Goal: Book appointment/travel/reservation

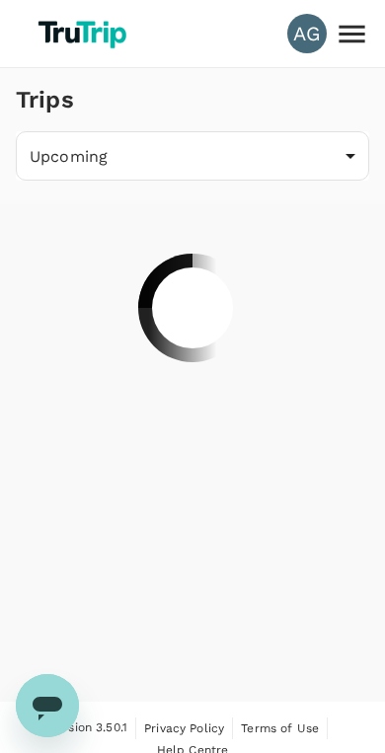
click at [307, 32] on div "AG" at bounding box center [306, 33] width 39 height 39
click at [354, 37] on icon at bounding box center [351, 34] width 35 height 35
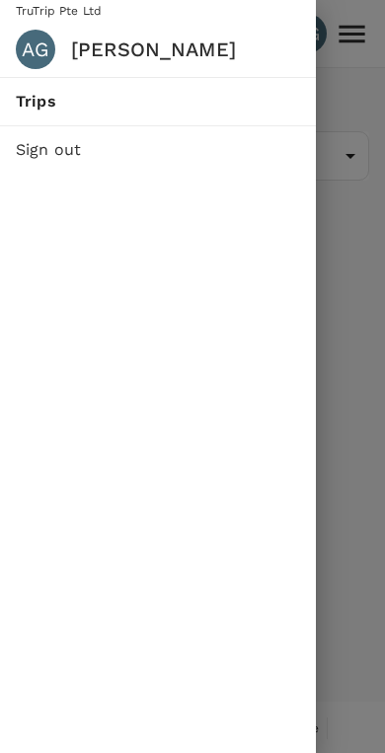
click at [35, 38] on div "AG" at bounding box center [35, 49] width 39 height 39
click at [354, 352] on div at bounding box center [192, 376] width 385 height 753
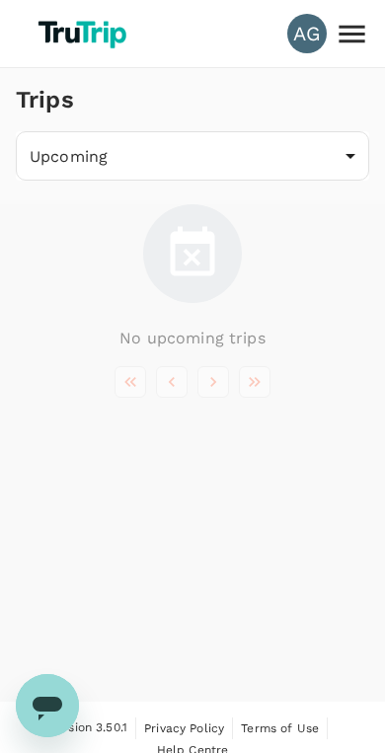
click at [333, 343] on div "No upcoming trips" at bounding box center [192, 277] width 353 height 146
click at [311, 29] on div "AG" at bounding box center [306, 33] width 39 height 39
click at [349, 21] on icon at bounding box center [351, 34] width 35 height 35
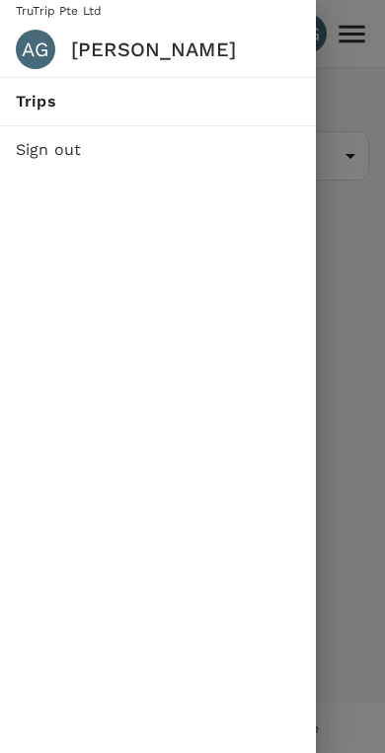
click at [36, 33] on div "AG" at bounding box center [35, 49] width 39 height 39
click at [355, 337] on div at bounding box center [192, 376] width 385 height 753
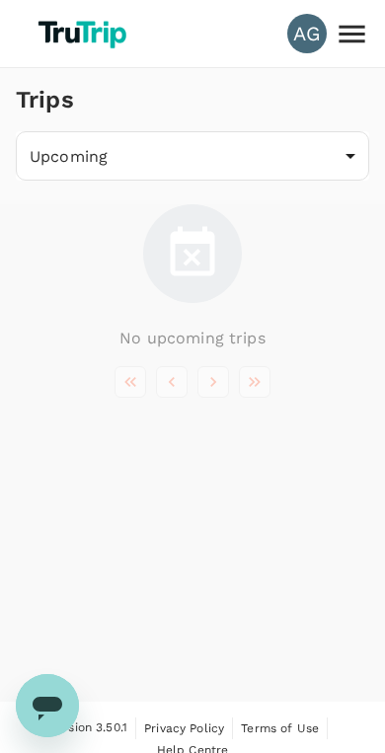
click at [72, 150] on body "AG Trips Upcoming /trips/upcoming ​ No upcoming trips Version 3.50.1 Privacy Po…" at bounding box center [192, 388] width 385 height 776
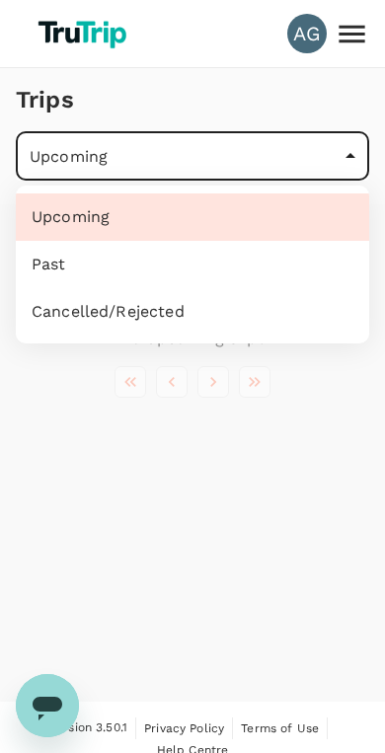
click at [75, 42] on div at bounding box center [192, 376] width 385 height 753
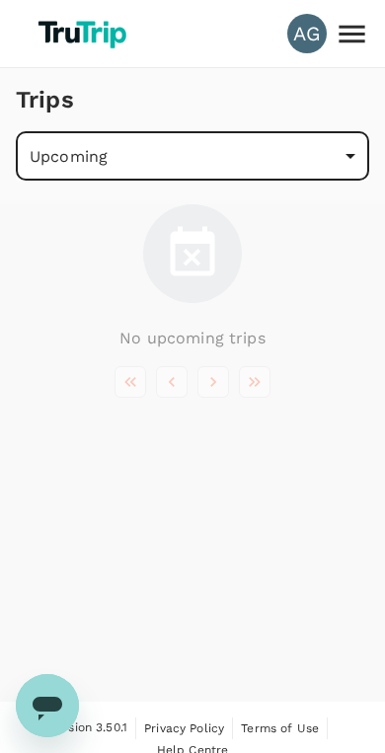
click at [75, 41] on div at bounding box center [192, 376] width 385 height 753
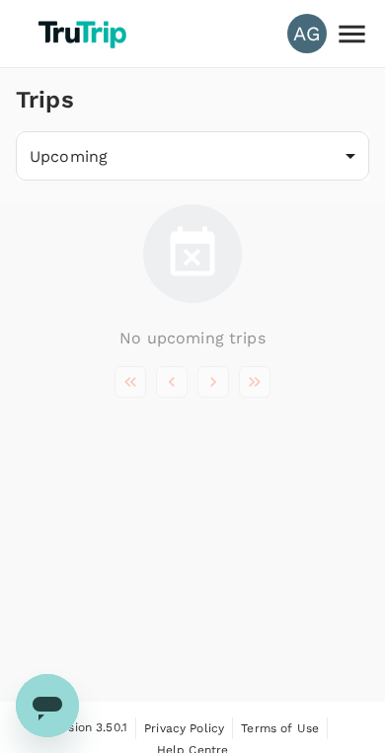
click at [71, 40] on img at bounding box center [85, 33] width 106 height 43
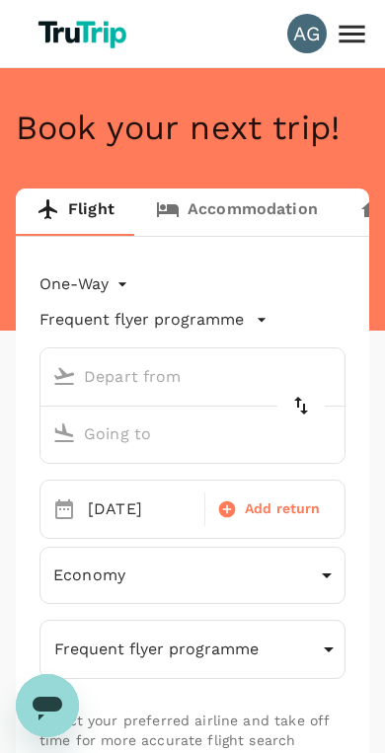
type input "Soekarno-Hatta Intl (CGK)"
type input "[GEOGRAPHIC_DATA] Intl (KNO)"
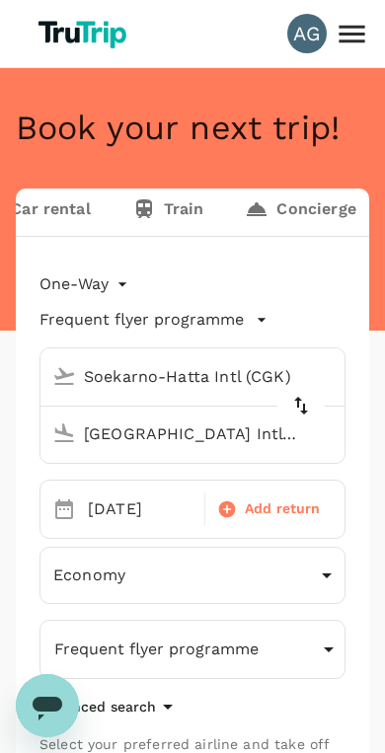
click at [339, 29] on icon at bounding box center [351, 34] width 35 height 35
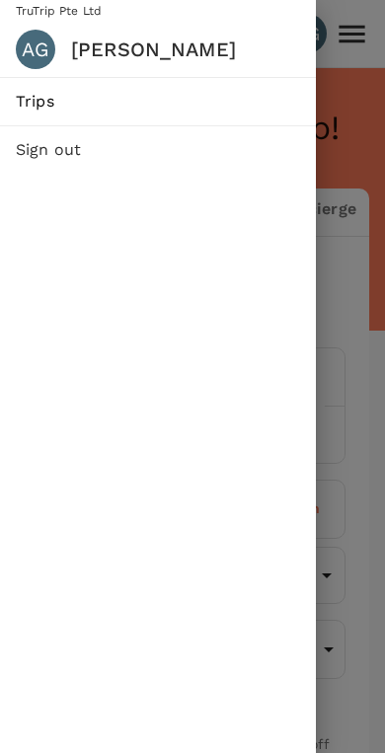
click at [27, 44] on div "AG" at bounding box center [35, 49] width 39 height 39
click at [360, 335] on div at bounding box center [192, 376] width 385 height 753
